Goal: Task Accomplishment & Management: Use online tool/utility

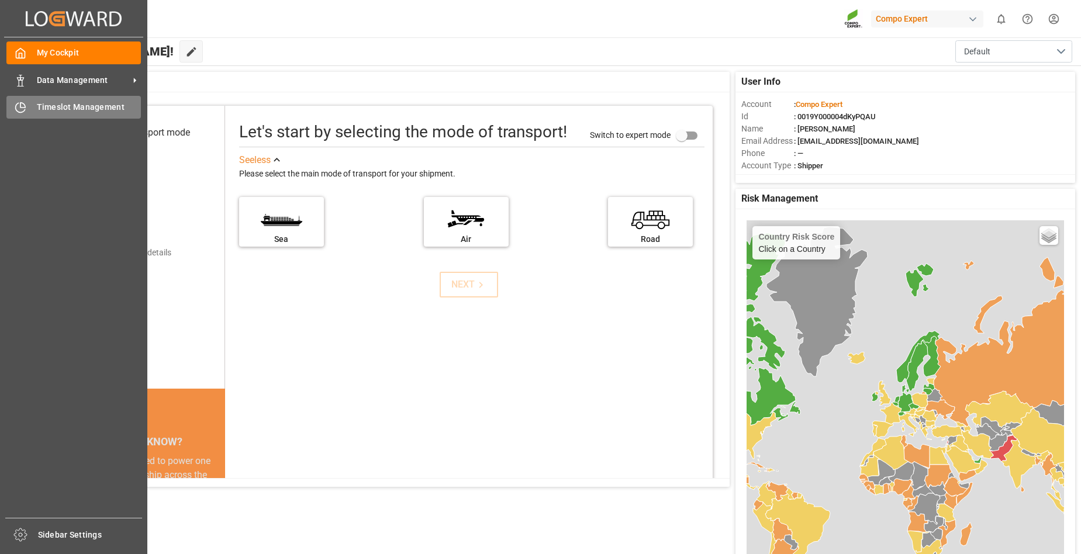
click at [71, 105] on span "Timeslot Management" at bounding box center [89, 107] width 105 height 12
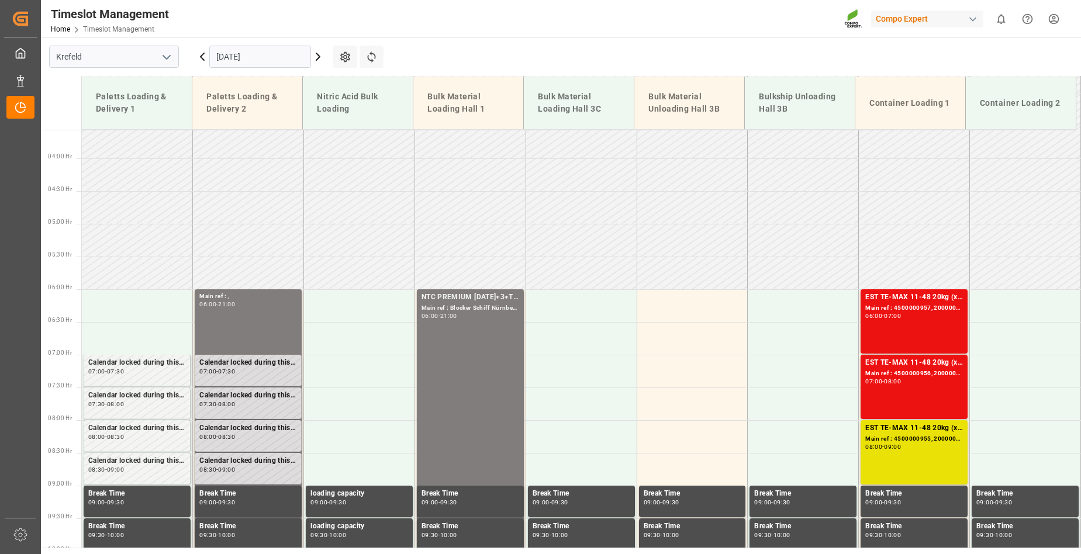
scroll to position [229, 0]
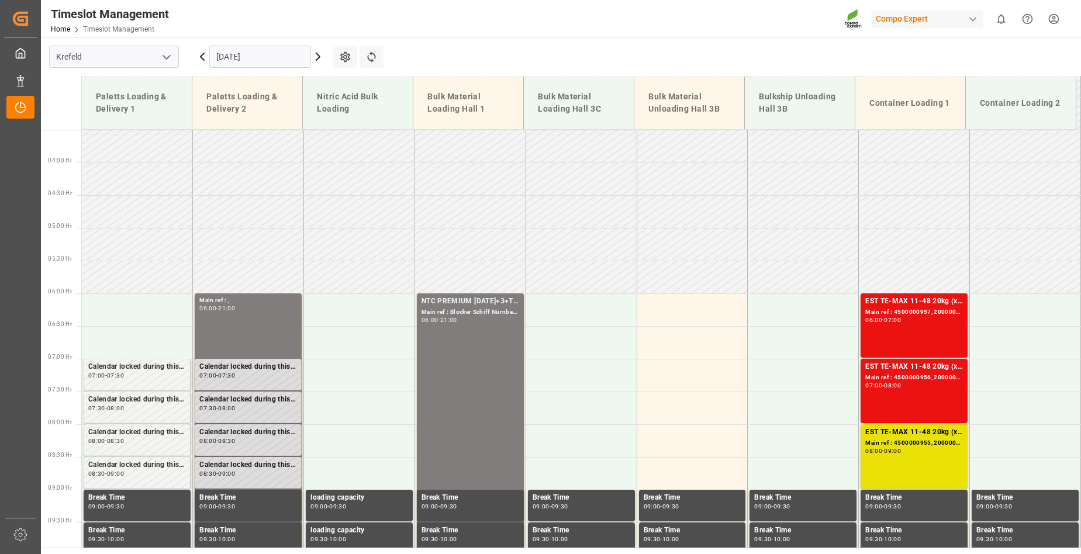
click at [318, 54] on icon at bounding box center [318, 56] width 4 height 7
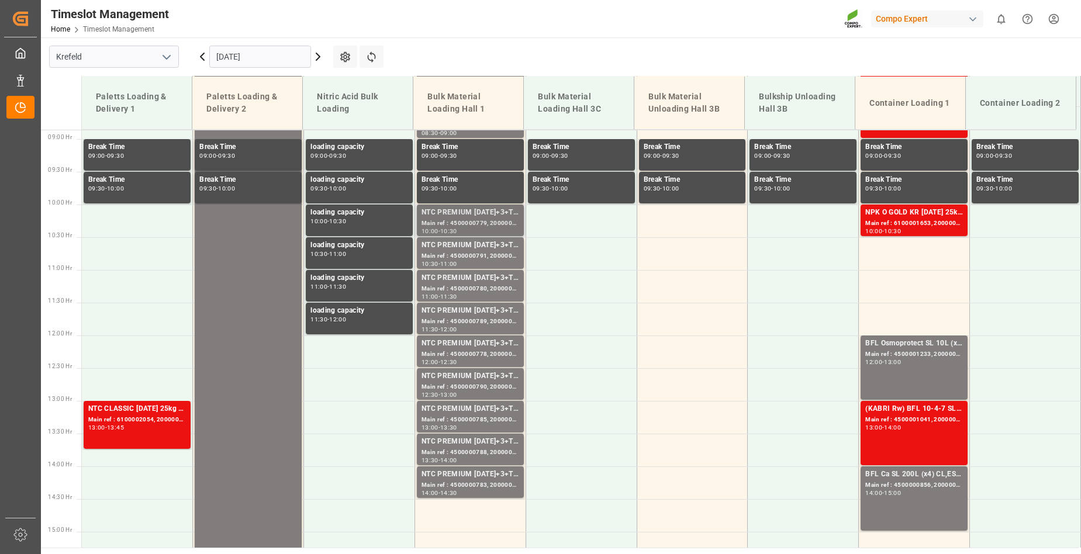
scroll to position [288, 0]
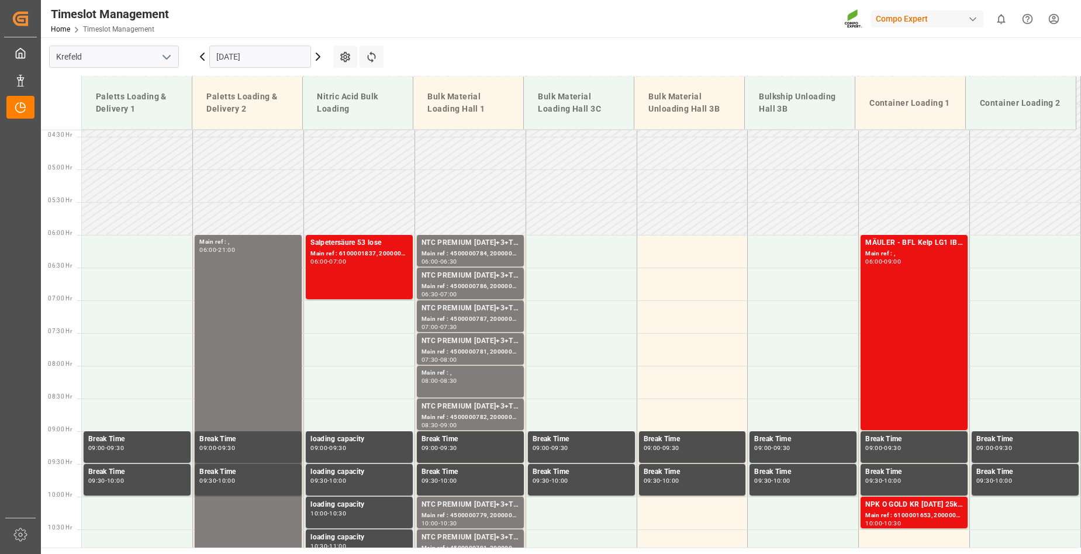
click at [316, 58] on icon at bounding box center [318, 57] width 14 height 14
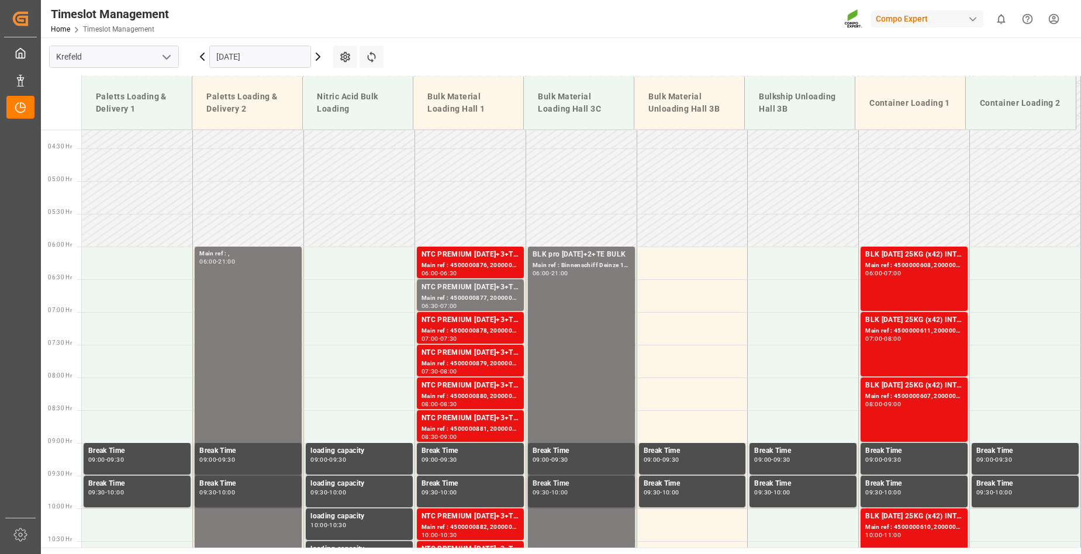
scroll to position [229, 0]
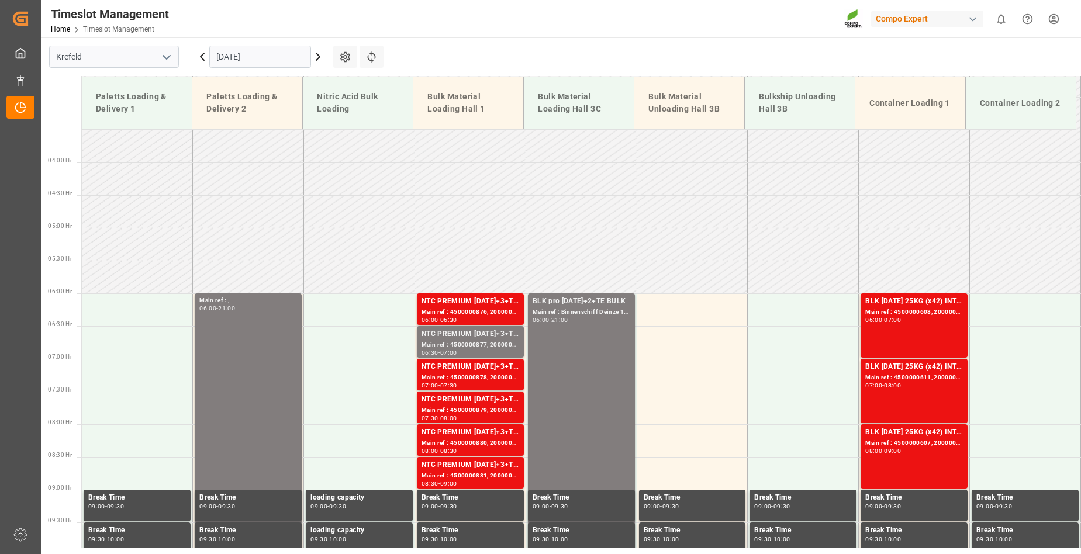
click at [316, 57] on icon at bounding box center [318, 57] width 14 height 14
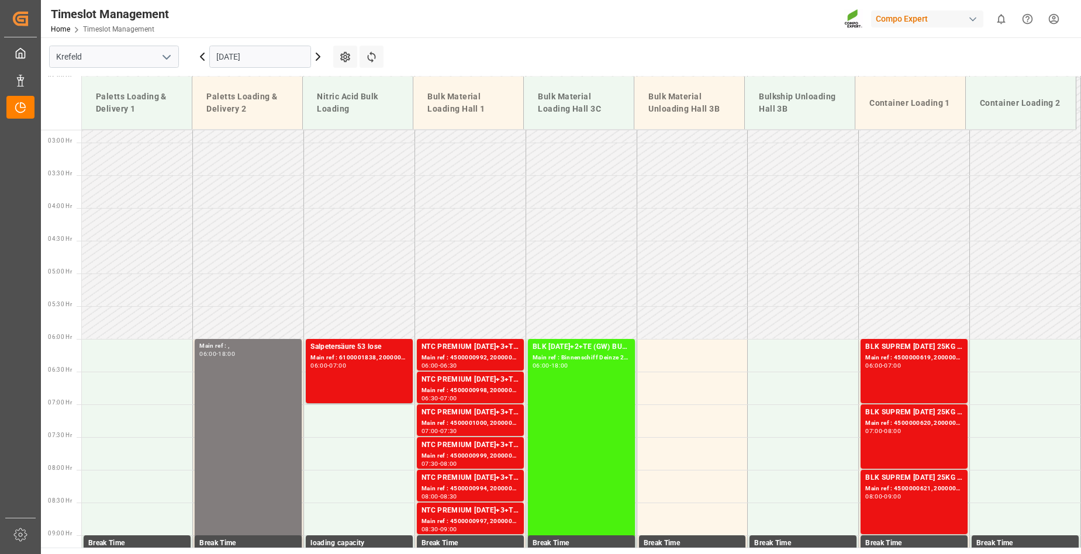
scroll to position [171, 0]
